Goal: Transaction & Acquisition: Subscribe to service/newsletter

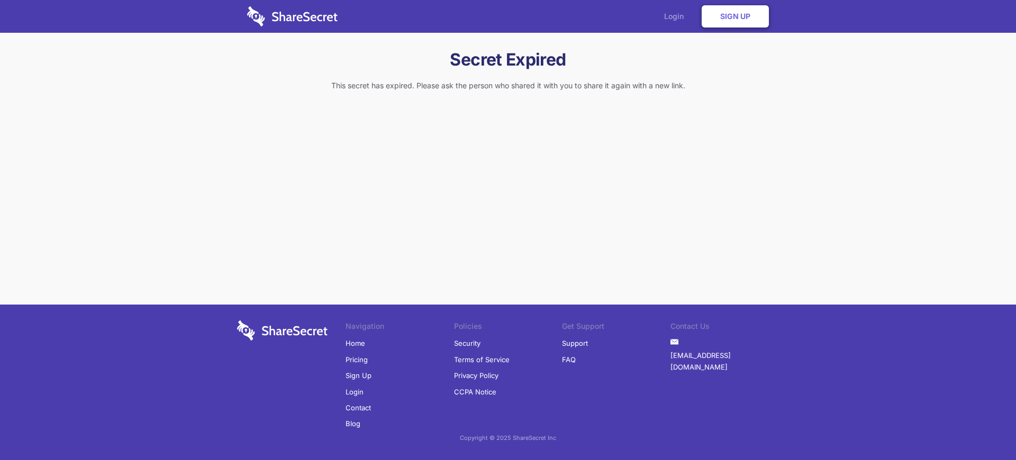
click at [677, 16] on link "Login" at bounding box center [676, 16] width 46 height 33
click at [357, 376] on link "Sign Up" at bounding box center [358, 376] width 26 height 16
click at [735, 16] on link "Sign Up" at bounding box center [734, 16] width 67 height 22
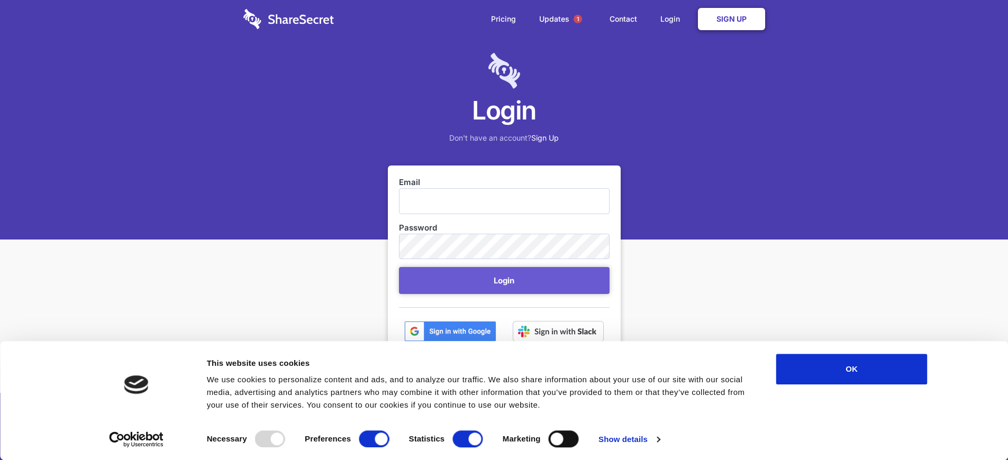
click at [731, 19] on link "Sign Up" at bounding box center [731, 19] width 67 height 22
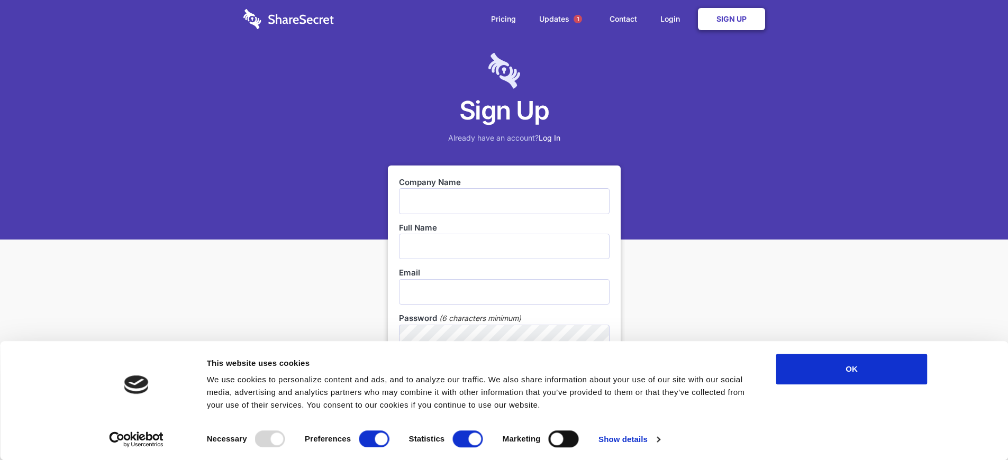
click at [731, 19] on link "Sign Up" at bounding box center [731, 19] width 67 height 22
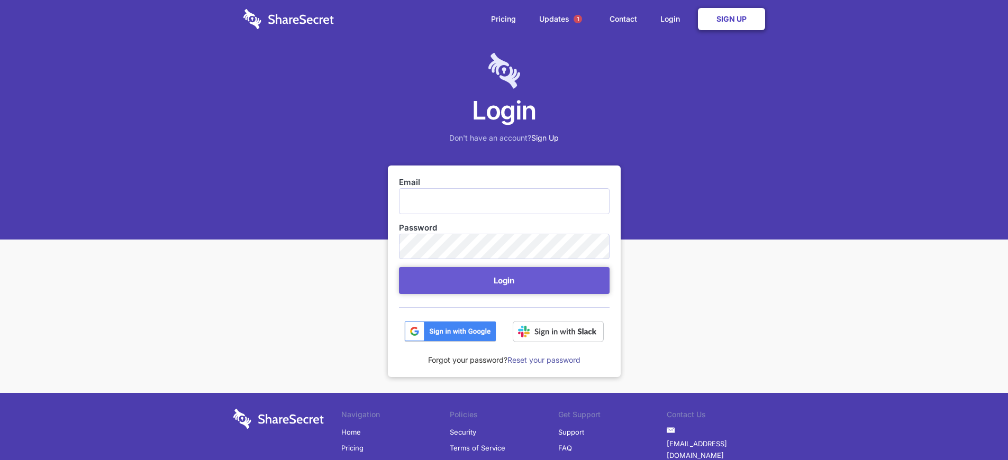
click at [731, 19] on link "Sign Up" at bounding box center [731, 19] width 67 height 22
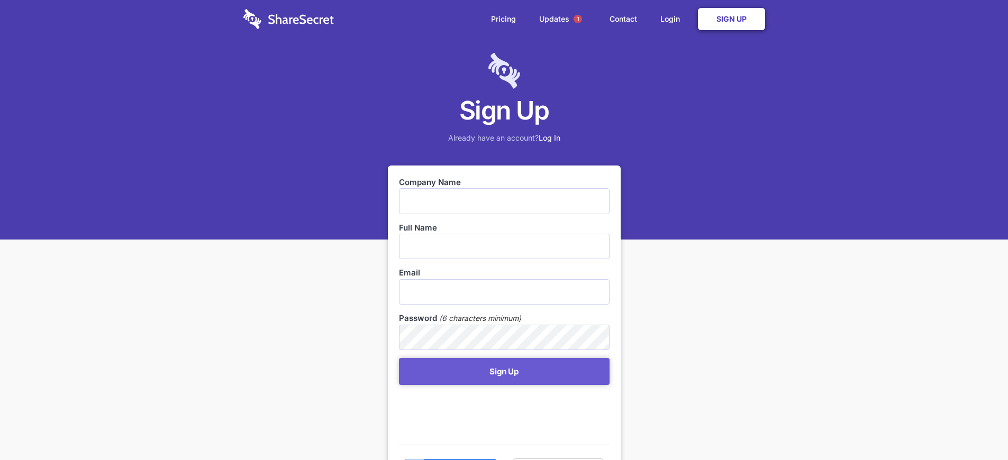
click at [731, 19] on link "Sign Up" at bounding box center [731, 19] width 67 height 22
